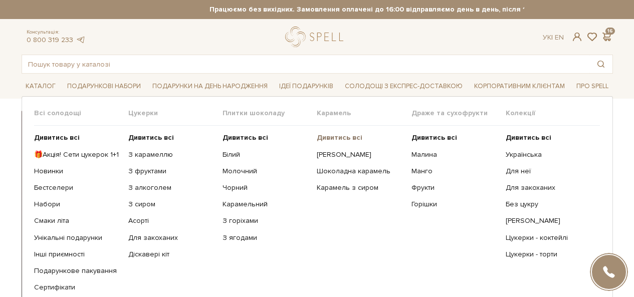
click at [329, 137] on b "Дивитись всі" at bounding box center [340, 137] width 46 height 9
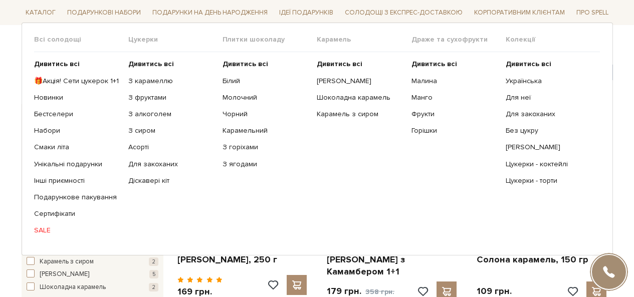
scroll to position [150, 0]
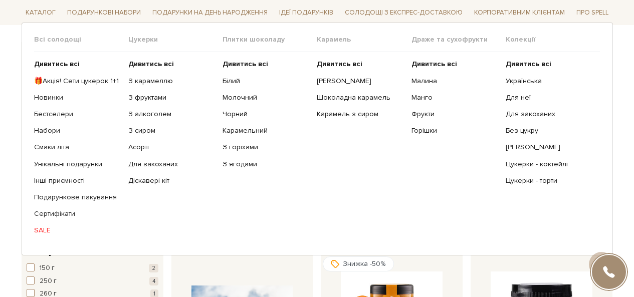
click at [39, 226] on link "SALE" at bounding box center [77, 230] width 87 height 9
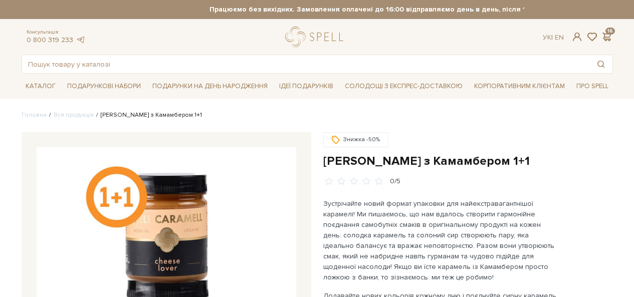
click at [393, 163] on h1 "[PERSON_NAME] з Камамбером 1+1" at bounding box center [467, 161] width 289 height 16
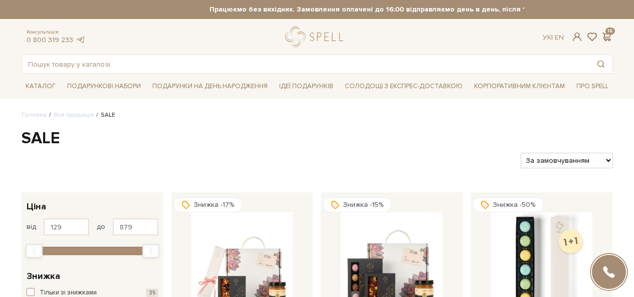
select select "https://spellchocolate.com/our-productions/sale/?sort=p.price&order=ASC"
click at [520, 153] on select "За замовчуванням За Ціною (зростання) За Ціною (зменшення) Новинки За популярні…" at bounding box center [566, 161] width 92 height 16
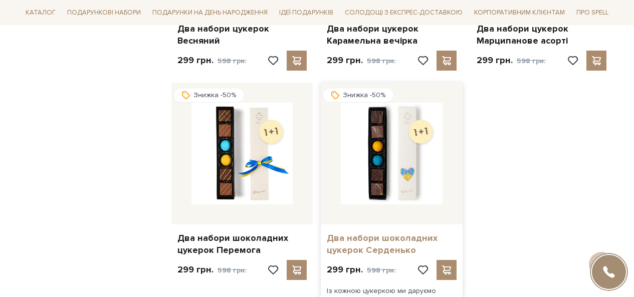
scroll to position [1302, 0]
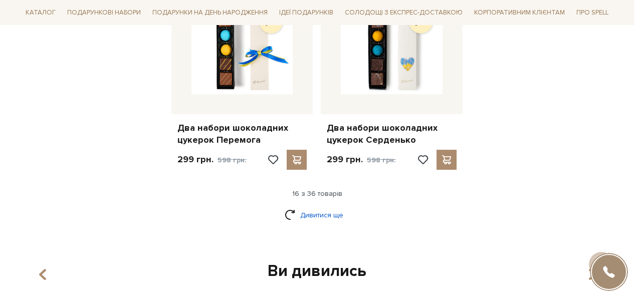
click at [325, 214] on link "Дивитися ще" at bounding box center [316, 215] width 65 height 18
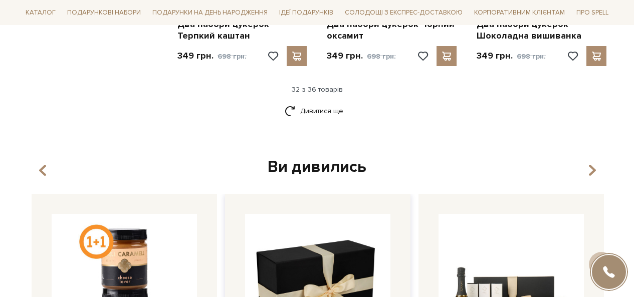
scroll to position [2554, 0]
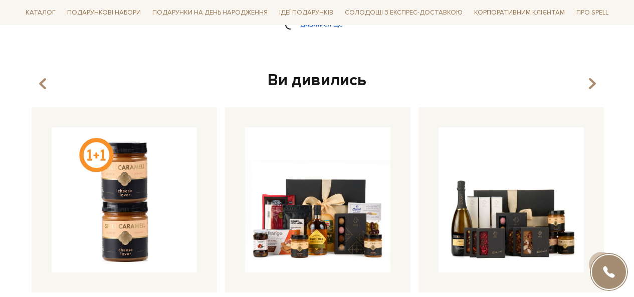
click at [322, 30] on link "Дивитися ще" at bounding box center [316, 25] width 65 height 18
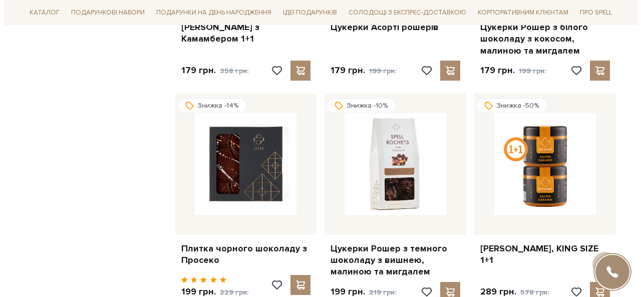
scroll to position [0, 0]
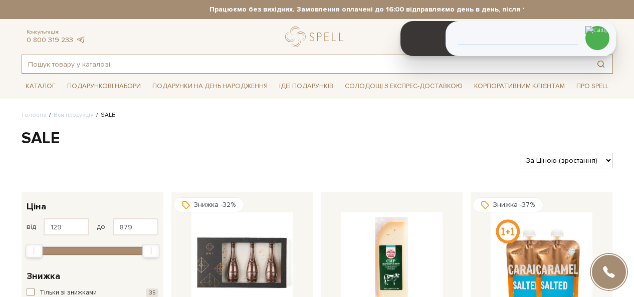
click at [207, 63] on input "text" at bounding box center [305, 64] width 567 height 18
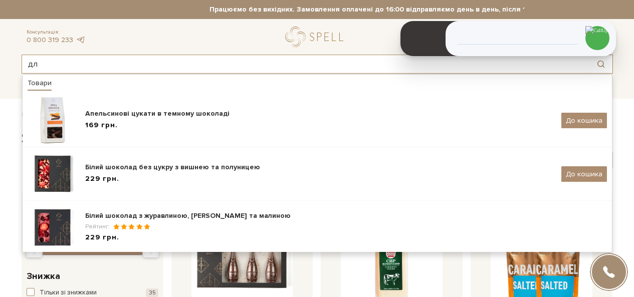
type input "д"
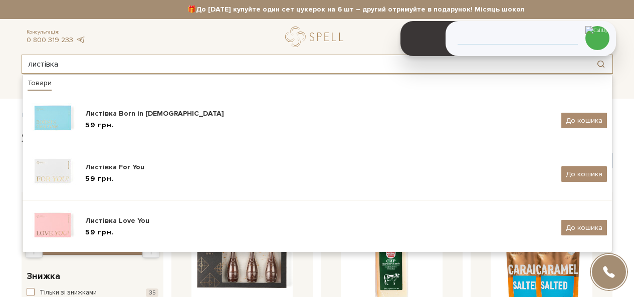
type input "листівка"
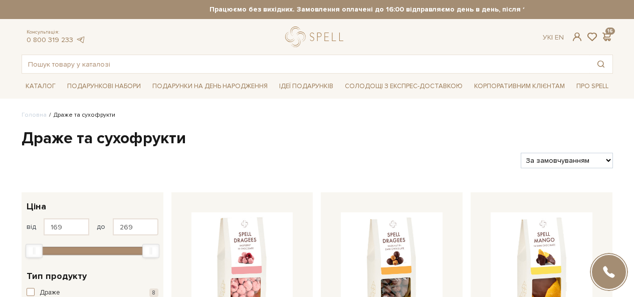
click at [572, 158] on select "За замовчуванням За Ціною (зростання) За Ціною (зменшення) Новинки За популярні…" at bounding box center [566, 161] width 92 height 16
select select "[URL][DOMAIN_NAME]"
click at [520, 153] on select "За замовчуванням За Ціною (зростання) За Ціною (зменшення) Новинки За популярні…" at bounding box center [566, 161] width 92 height 16
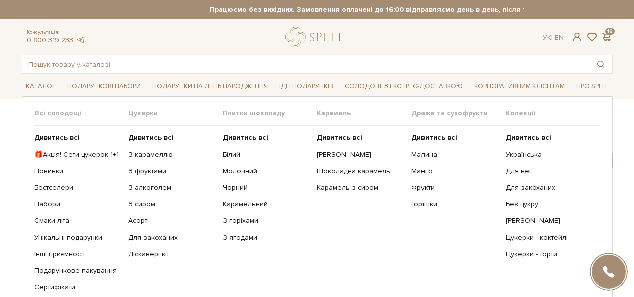
scroll to position [50, 0]
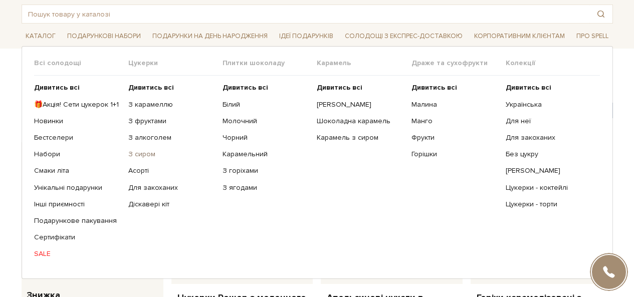
click at [143, 154] on link "З сиром" at bounding box center [171, 154] width 87 height 9
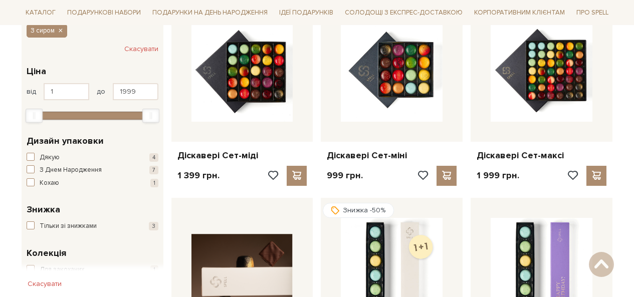
scroll to position [50, 0]
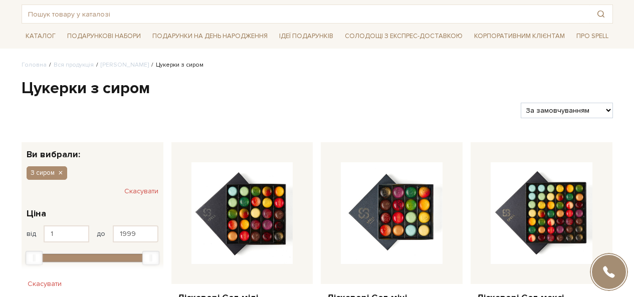
click at [563, 114] on select "За замовчуванням За Ціною (зростання) За Ціною (зменшення) Новинки За популярні…" at bounding box center [566, 111] width 92 height 16
select select "https://spellchocolate.com/our-productions/seti-cukerok/z-sirom?sort=p.price&or…"
click at [520, 103] on select "За замовчуванням За Ціною (зростання) За Ціною (зменшення) Новинки За популярні…" at bounding box center [566, 111] width 92 height 16
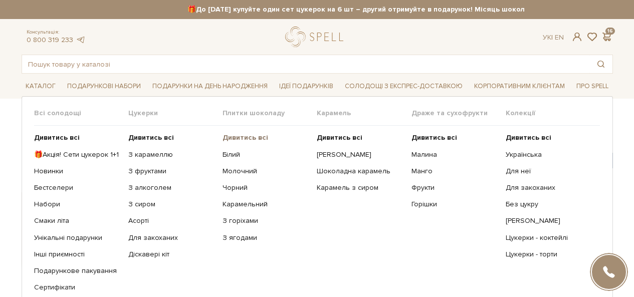
click at [241, 134] on b "Дивитись всі" at bounding box center [245, 137] width 46 height 9
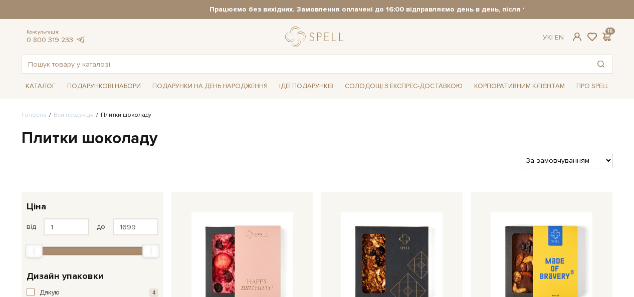
click at [567, 153] on select "За замовчуванням За Ціною (зростання) За Ціною (зменшення) Новинки За популярні…" at bounding box center [566, 161] width 92 height 16
select select "https://spellchocolate.com/our-productions/plitki-shokoladu/?sort=p.price&order…"
click at [520, 153] on select "За замовчуванням За Ціною (зростання) За Ціною (зменшення) Новинки За популярні…" at bounding box center [566, 161] width 92 height 16
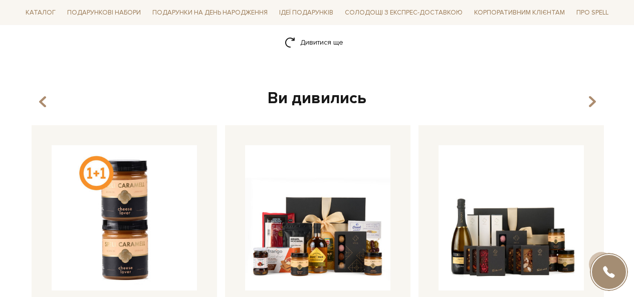
scroll to position [1452, 0]
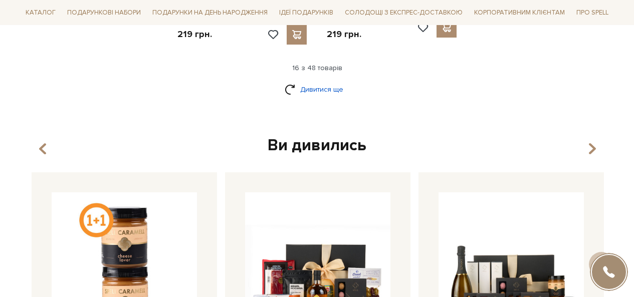
click at [320, 88] on link "Дивитися ще" at bounding box center [316, 90] width 65 height 18
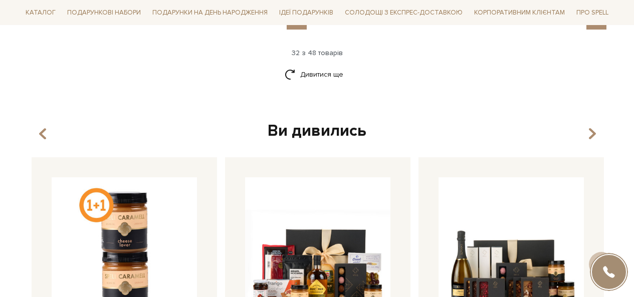
scroll to position [2604, 0]
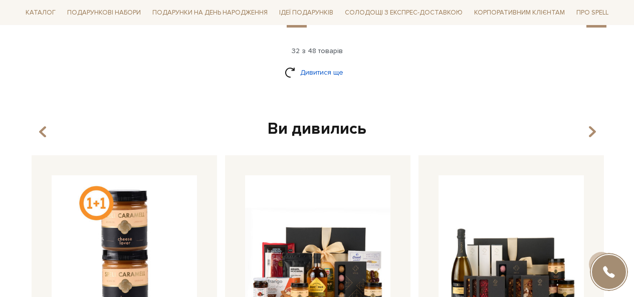
click at [300, 64] on link "Дивитися ще" at bounding box center [316, 73] width 65 height 18
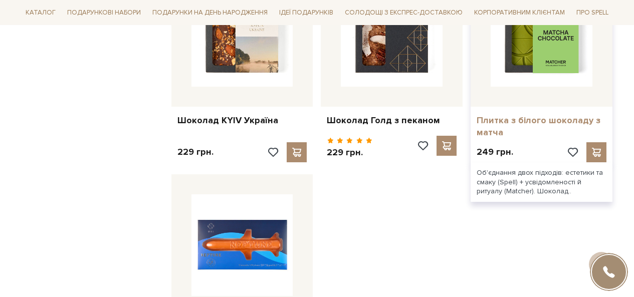
scroll to position [3556, 0]
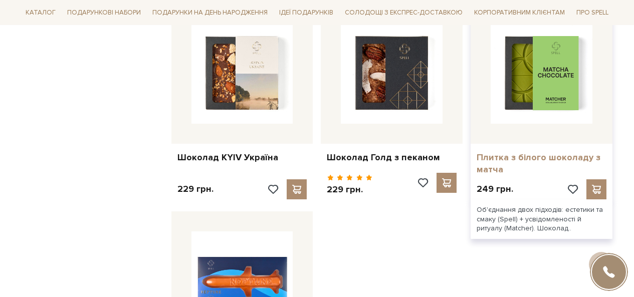
click at [516, 152] on link "Плитка з білого шоколаду з матча" at bounding box center [541, 164] width 130 height 24
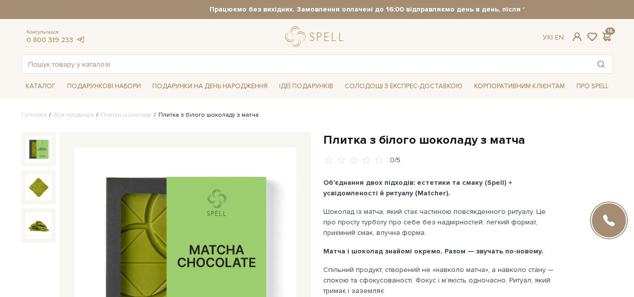
click at [409, 146] on h1 "Плитка з білого шоколаду з матча" at bounding box center [467, 140] width 289 height 16
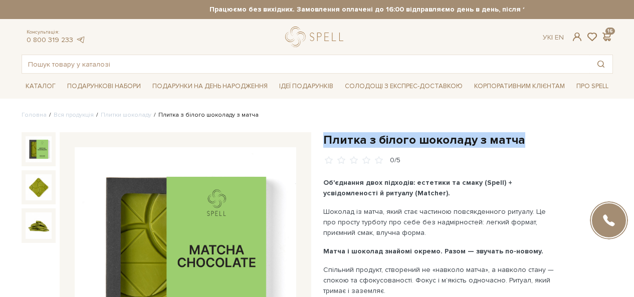
click at [409, 146] on h1 "Плитка з білого шоколаду з матча" at bounding box center [467, 140] width 289 height 16
copy div "Плитка з білого шоколаду з матча"
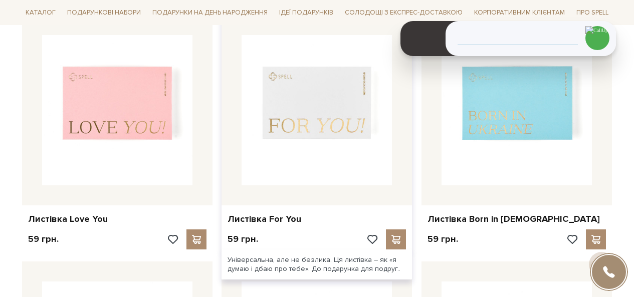
scroll to position [250, 0]
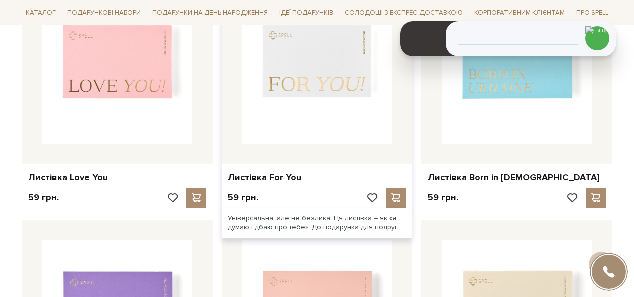
click at [299, 103] on img at bounding box center [316, 68] width 150 height 150
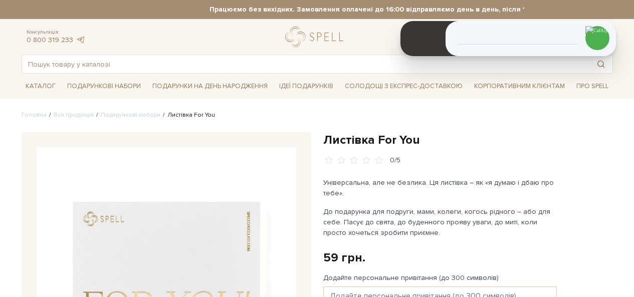
click at [359, 139] on h1 "Листівка For You" at bounding box center [467, 140] width 289 height 16
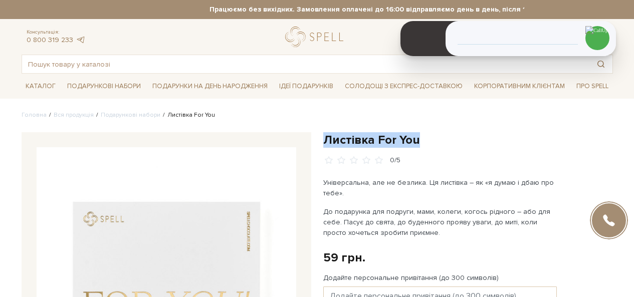
click at [359, 139] on h1 "Листівка For You" at bounding box center [467, 140] width 289 height 16
copy div "Листівка For You"
